Goal: Task Accomplishment & Management: Use online tool/utility

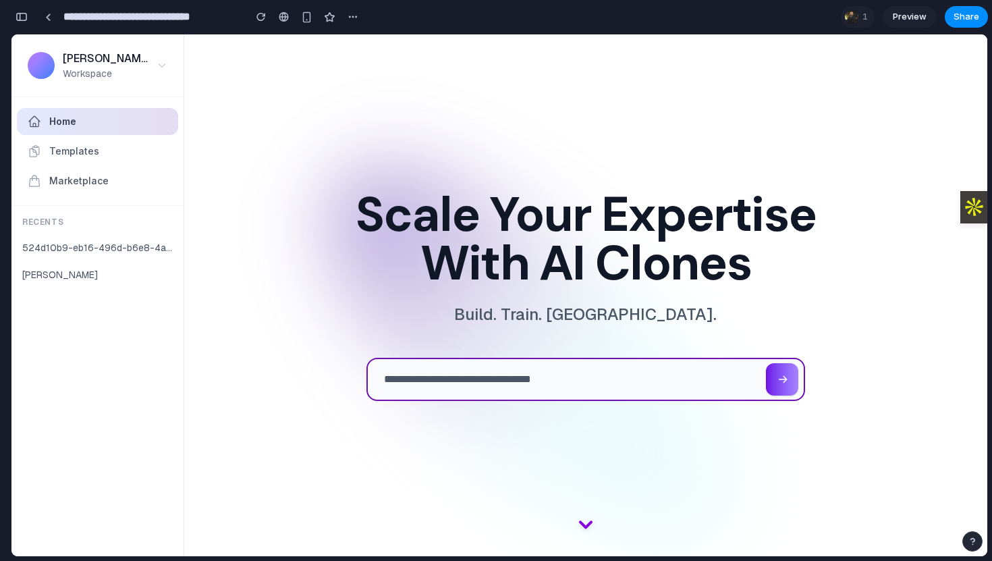
click at [464, 380] on input "text" at bounding box center [567, 379] width 398 height 41
click at [138, 244] on button "524d10b9-eb16-496d-b6e8-4a14a167398e" at bounding box center [97, 248] width 172 height 24
click at [99, 257] on button "524d10b9-eb16-496d-b6e8-4a14a167398e" at bounding box center [97, 248] width 172 height 24
click at [69, 243] on button "524d10b9-eb16-496d-b6e8-4a14a167398e" at bounding box center [97, 248] width 172 height 24
click at [84, 154] on span "Templates" at bounding box center [74, 151] width 50 height 14
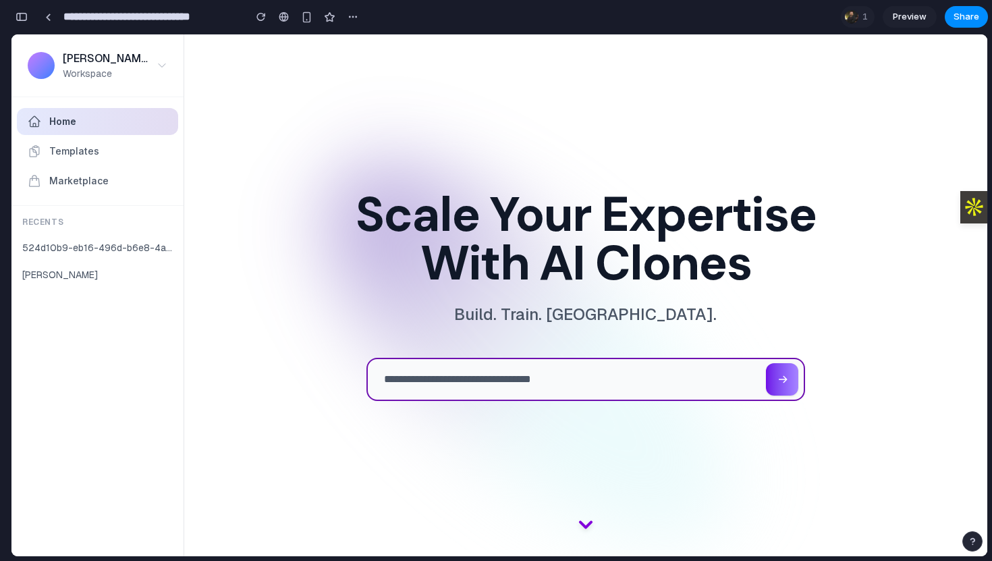
click at [86, 155] on span "Templates" at bounding box center [74, 151] width 50 height 14
click at [112, 194] on button "Marketplace" at bounding box center [97, 180] width 161 height 27
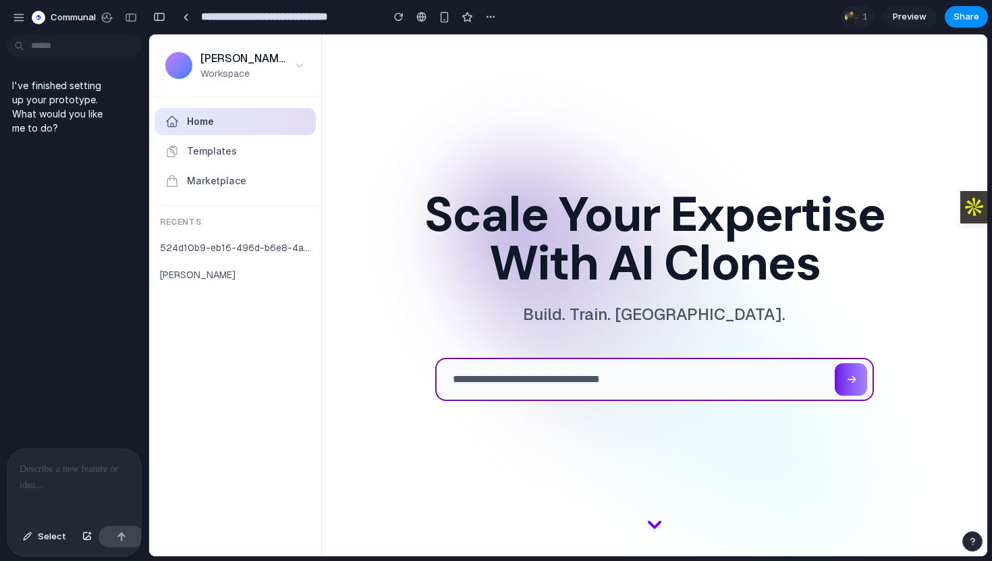
click at [43, 466] on p at bounding box center [74, 469] width 109 height 16
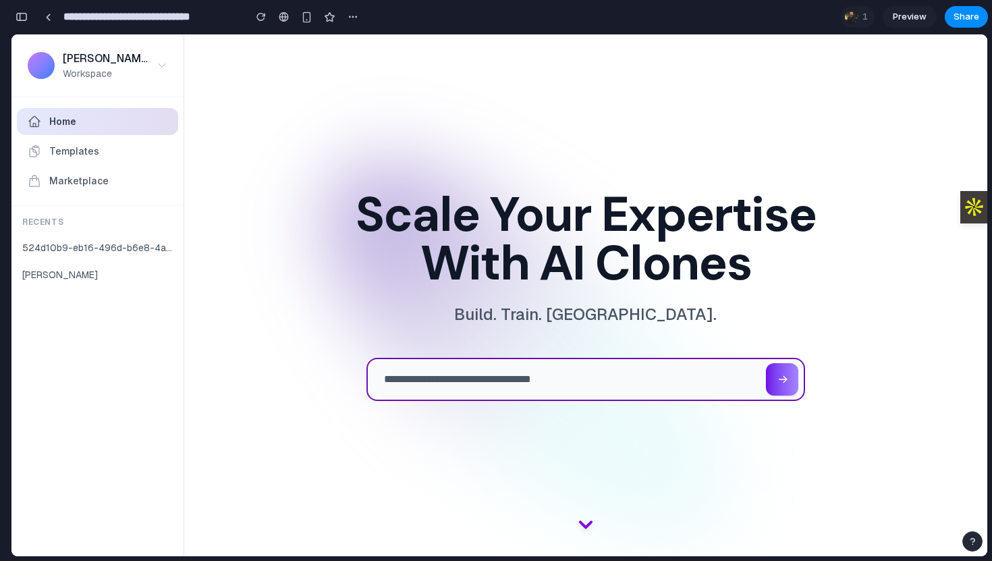
type input "**********"
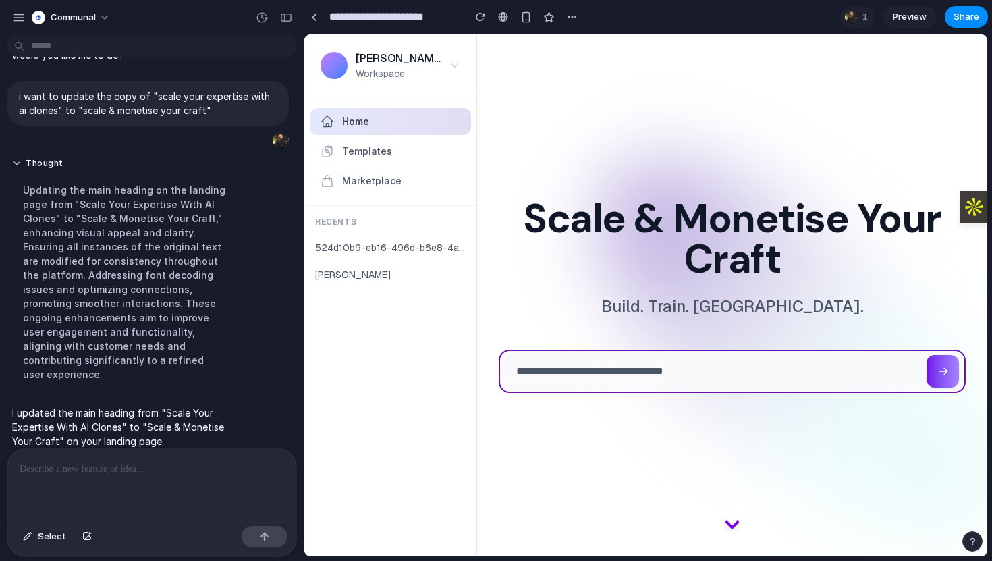
click at [548, 248] on h1 "Scale & Monetise Your Craft" at bounding box center [732, 238] width 489 height 81
click at [734, 523] on icon at bounding box center [733, 519] width 22 height 22
click at [242, 277] on div "Thought Updating the main heading on the landing page from "Scale Your Expertis…" at bounding box center [125, 274] width 236 height 248
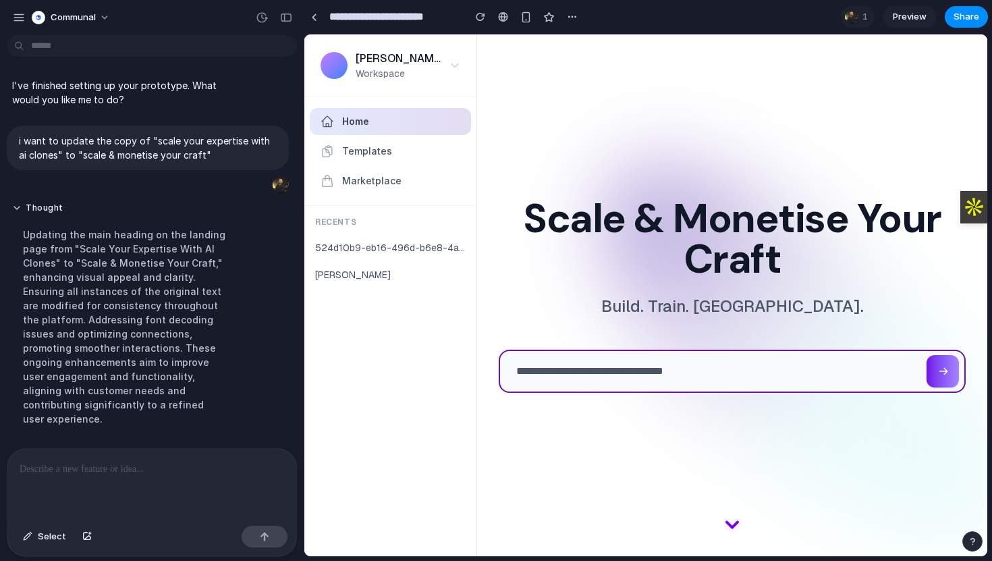
scroll to position [45, 0]
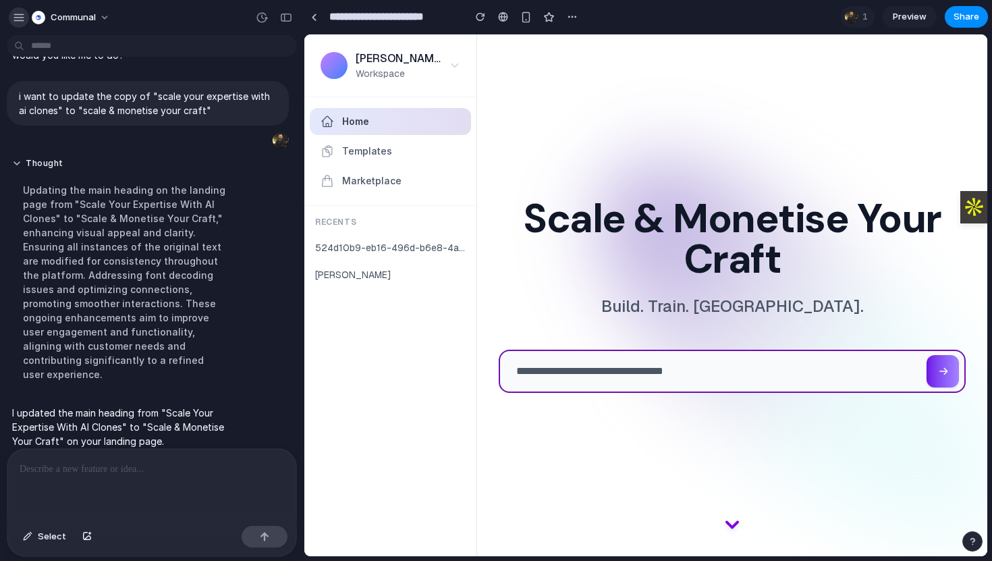
click at [11, 18] on button "button" at bounding box center [19, 17] width 20 height 20
click at [18, 17] on div "button" at bounding box center [19, 17] width 12 height 12
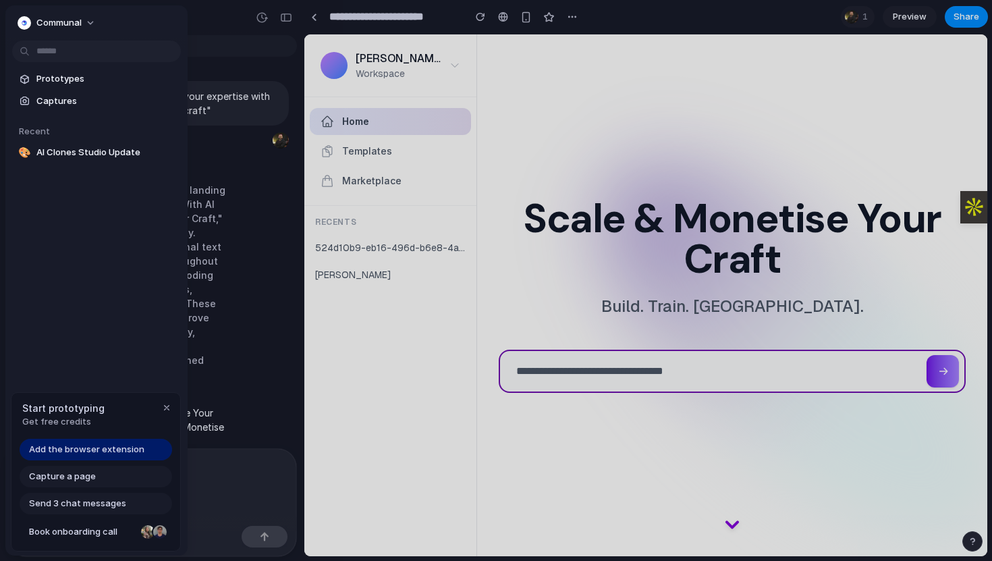
click at [223, 331] on div at bounding box center [496, 280] width 992 height 561
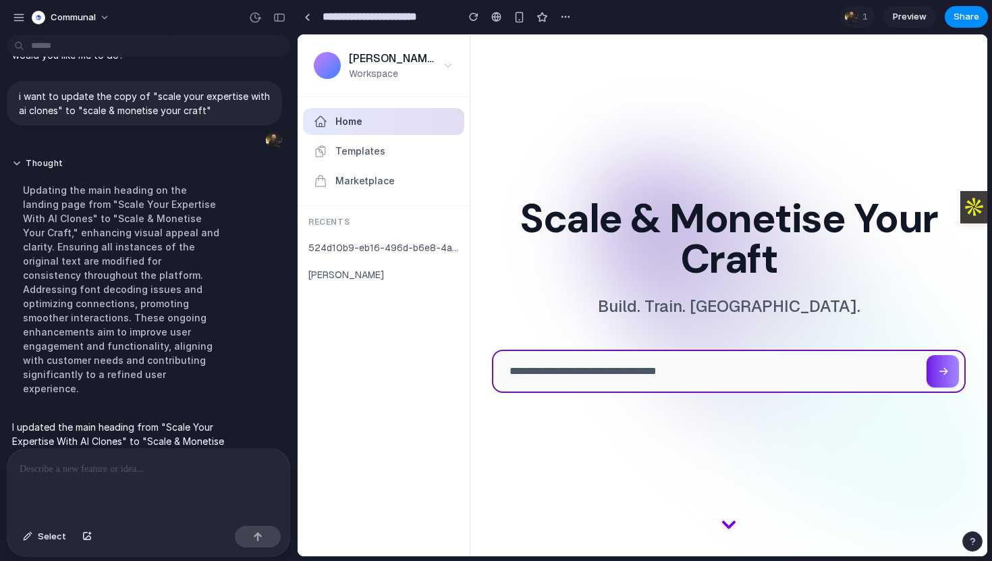
drag, startPoint x: 302, startPoint y: 306, endPoint x: 298, endPoint y: 313, distance: 7.9
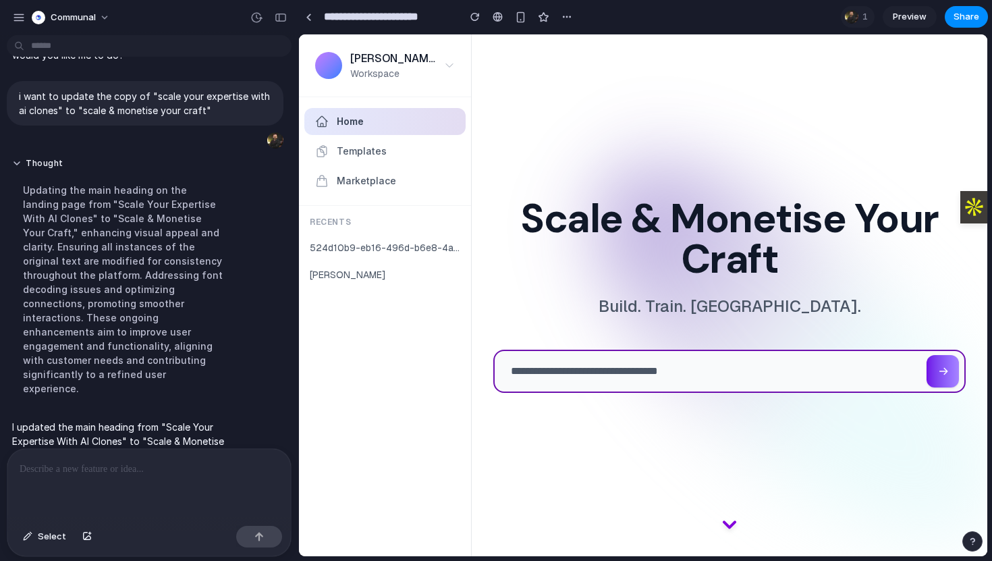
click at [190, 313] on div "Updating the main heading on the landing page from "Scale Your Expertise With A…" at bounding box center [122, 289] width 221 height 229
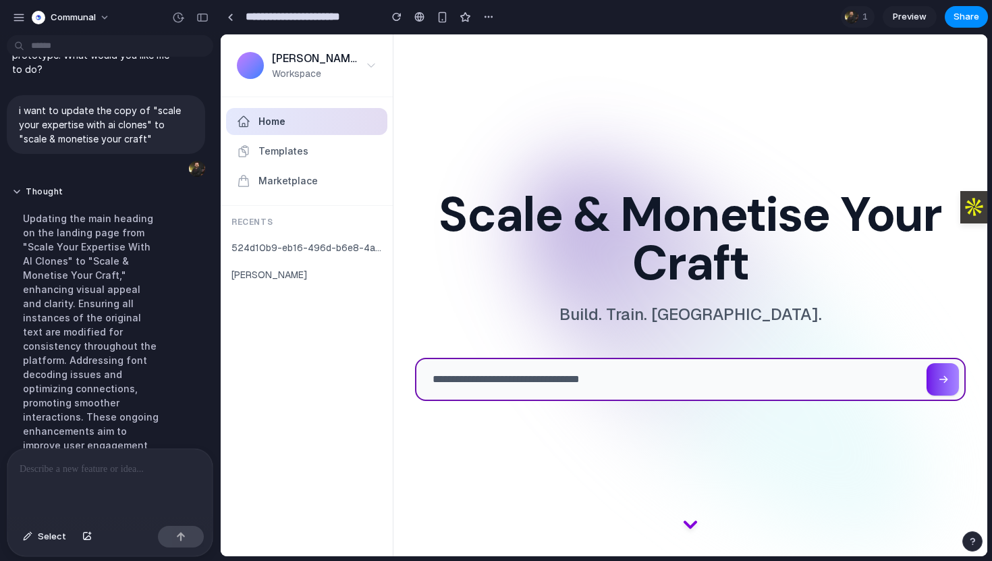
drag, startPoint x: 298, startPoint y: 311, endPoint x: 209, endPoint y: 311, distance: 89.1
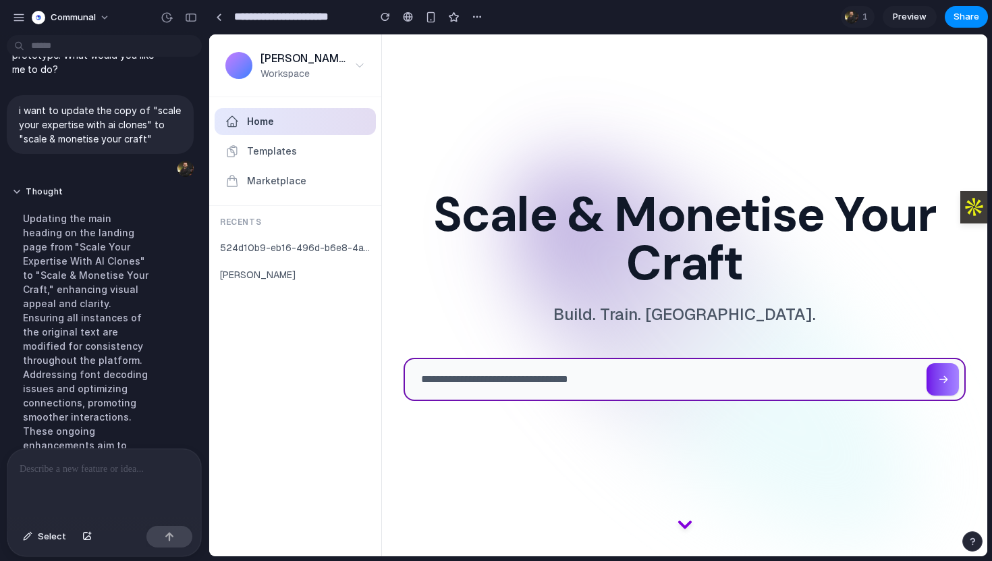
click at [166, 320] on div "Thought Updating the main heading on the landing page from "Scale Your Expertis…" at bounding box center [87, 365] width 161 height 375
click at [664, 265] on h1 "Scale & Monetise Your Craft" at bounding box center [685, 238] width 584 height 97
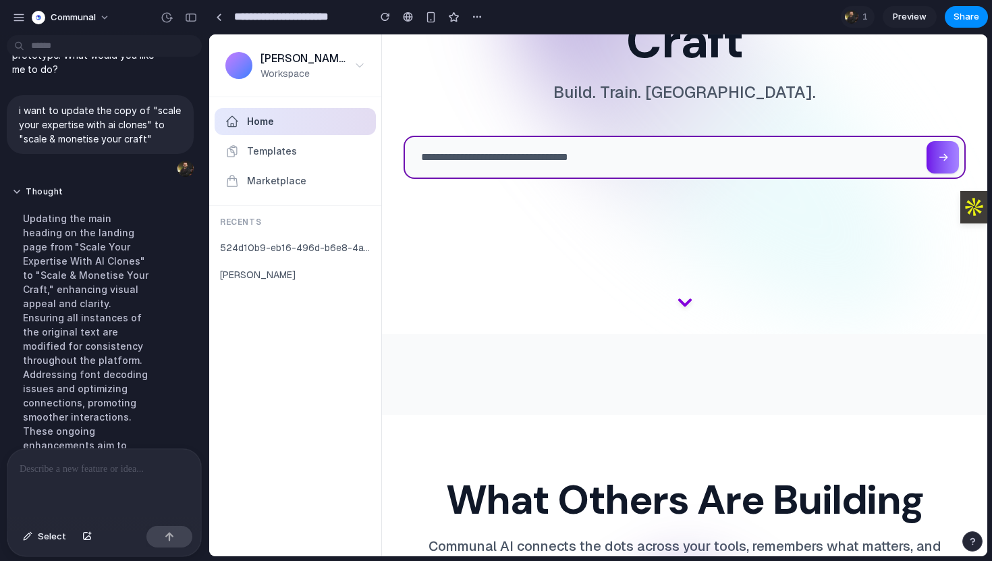
scroll to position [0, 0]
